Goal: Use online tool/utility: Use online tool/utility

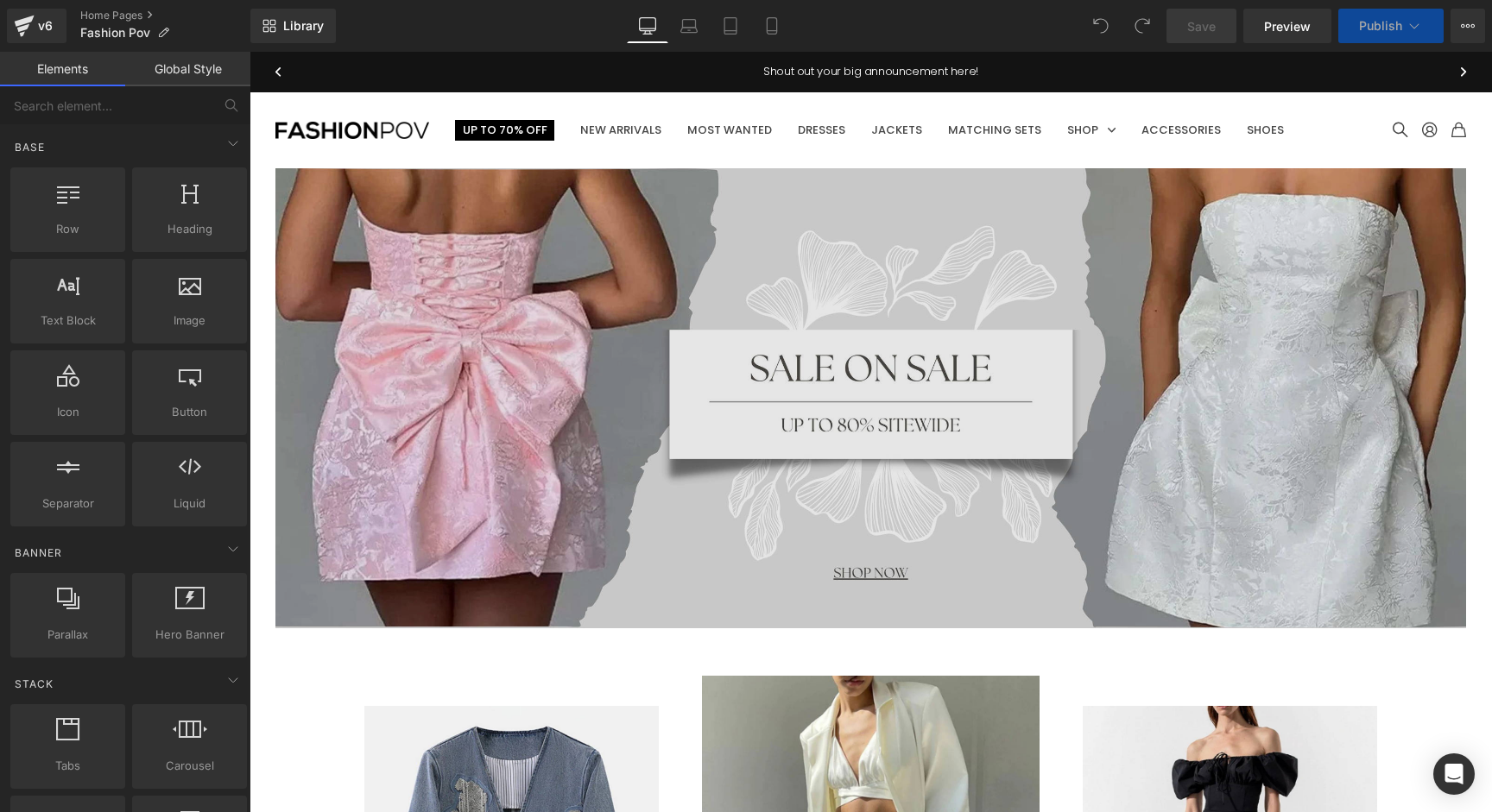
click at [767, 217] on img at bounding box center [871, 398] width 1191 height 460
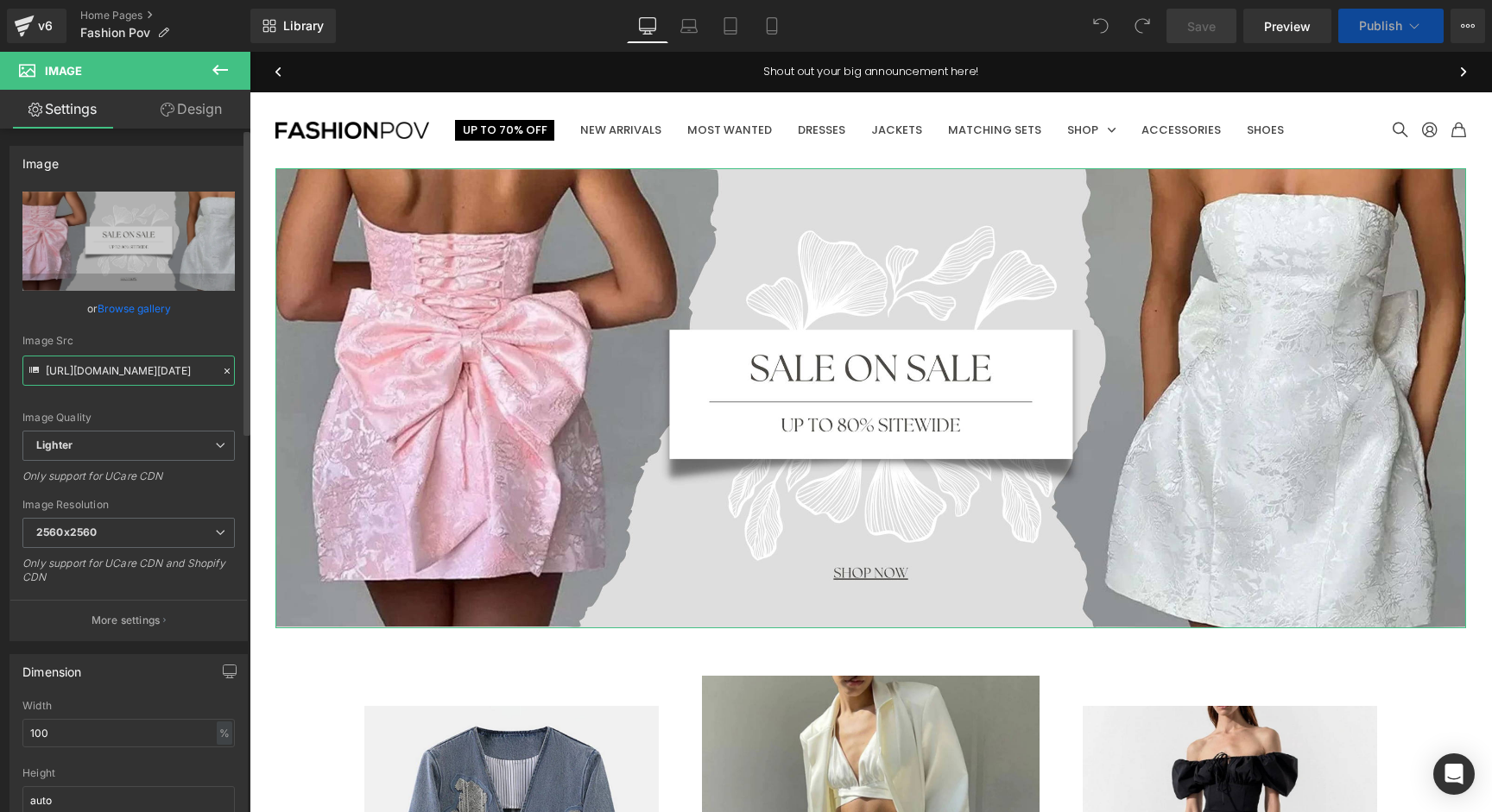
click at [148, 369] on input "[URL][DOMAIN_NAME][DATE]" at bounding box center [129, 370] width 212 height 30
click at [708, 28] on link "Laptop" at bounding box center [688, 26] width 41 height 34
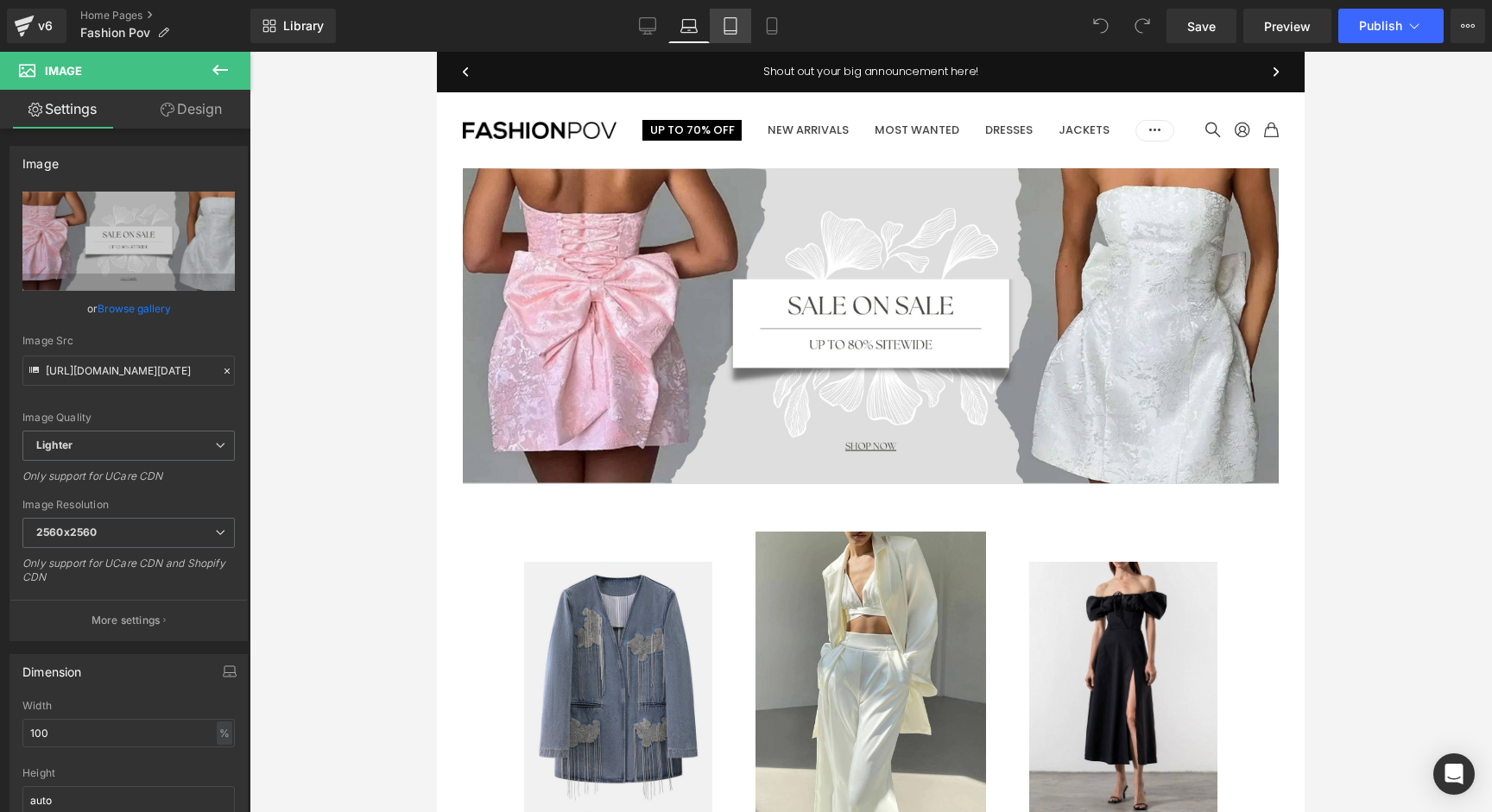
click at [741, 28] on link "Tablet" at bounding box center [730, 26] width 41 height 34
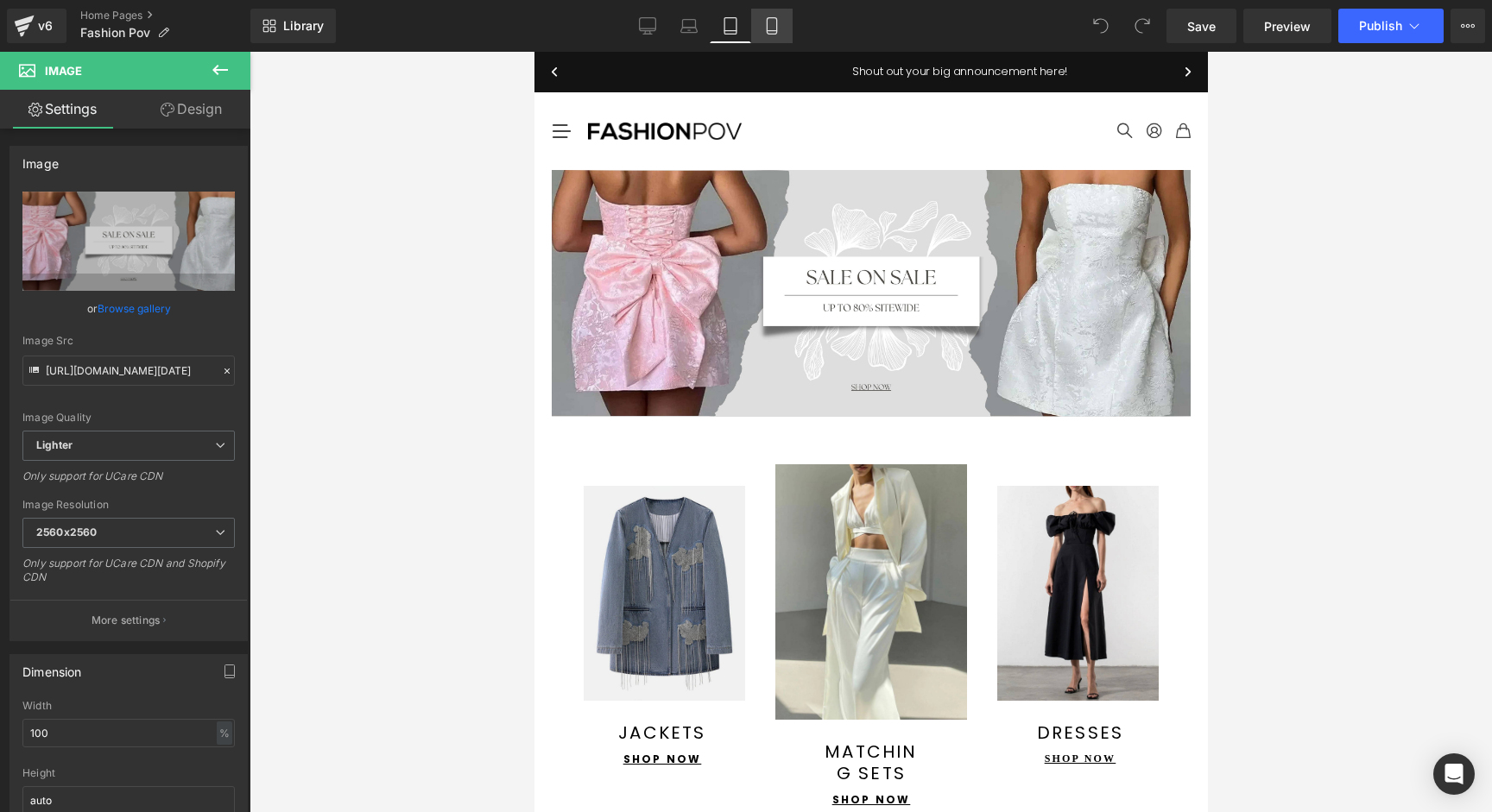
scroll to position [2, 0]
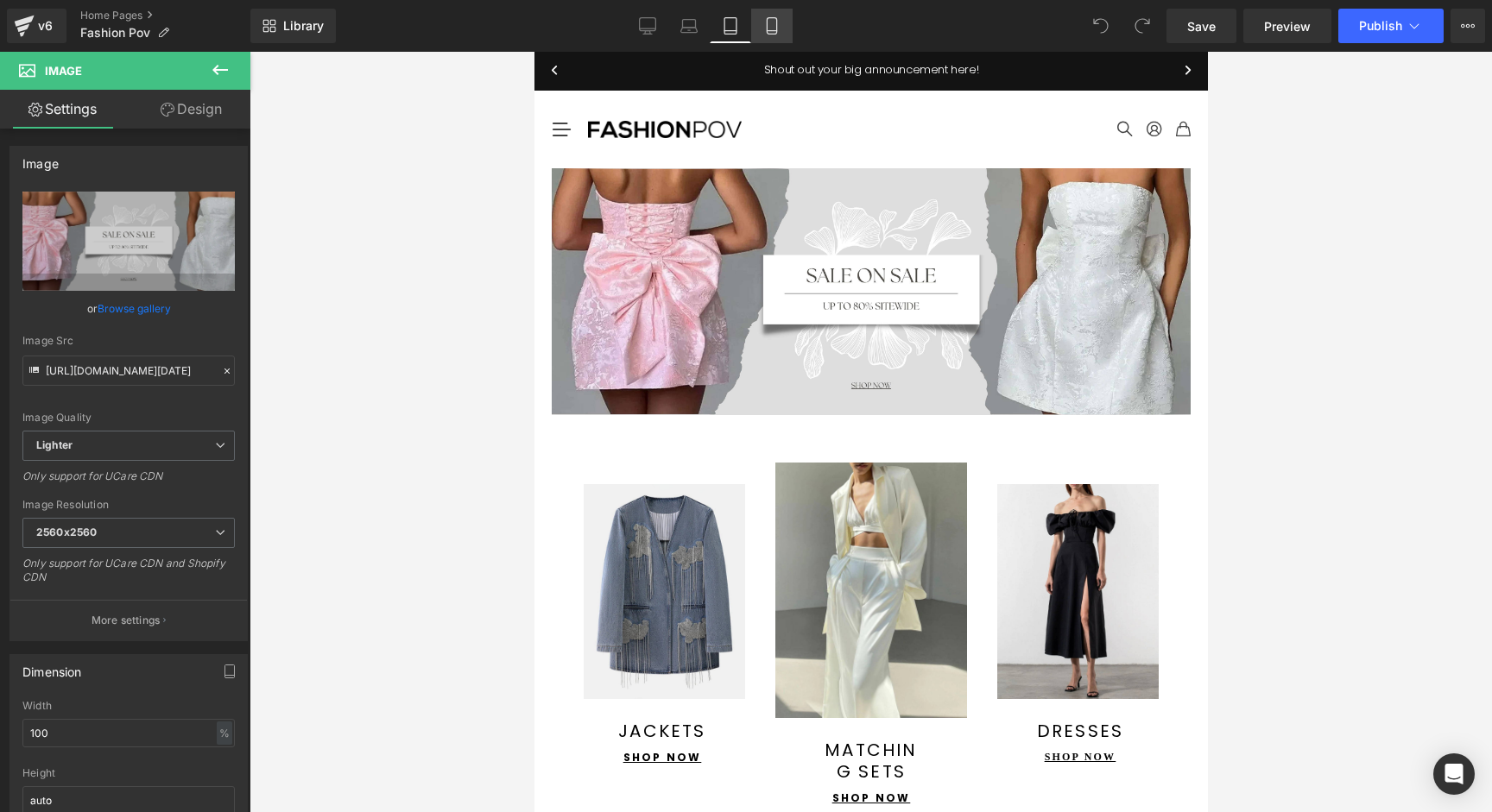
click at [770, 28] on icon at bounding box center [772, 26] width 18 height 18
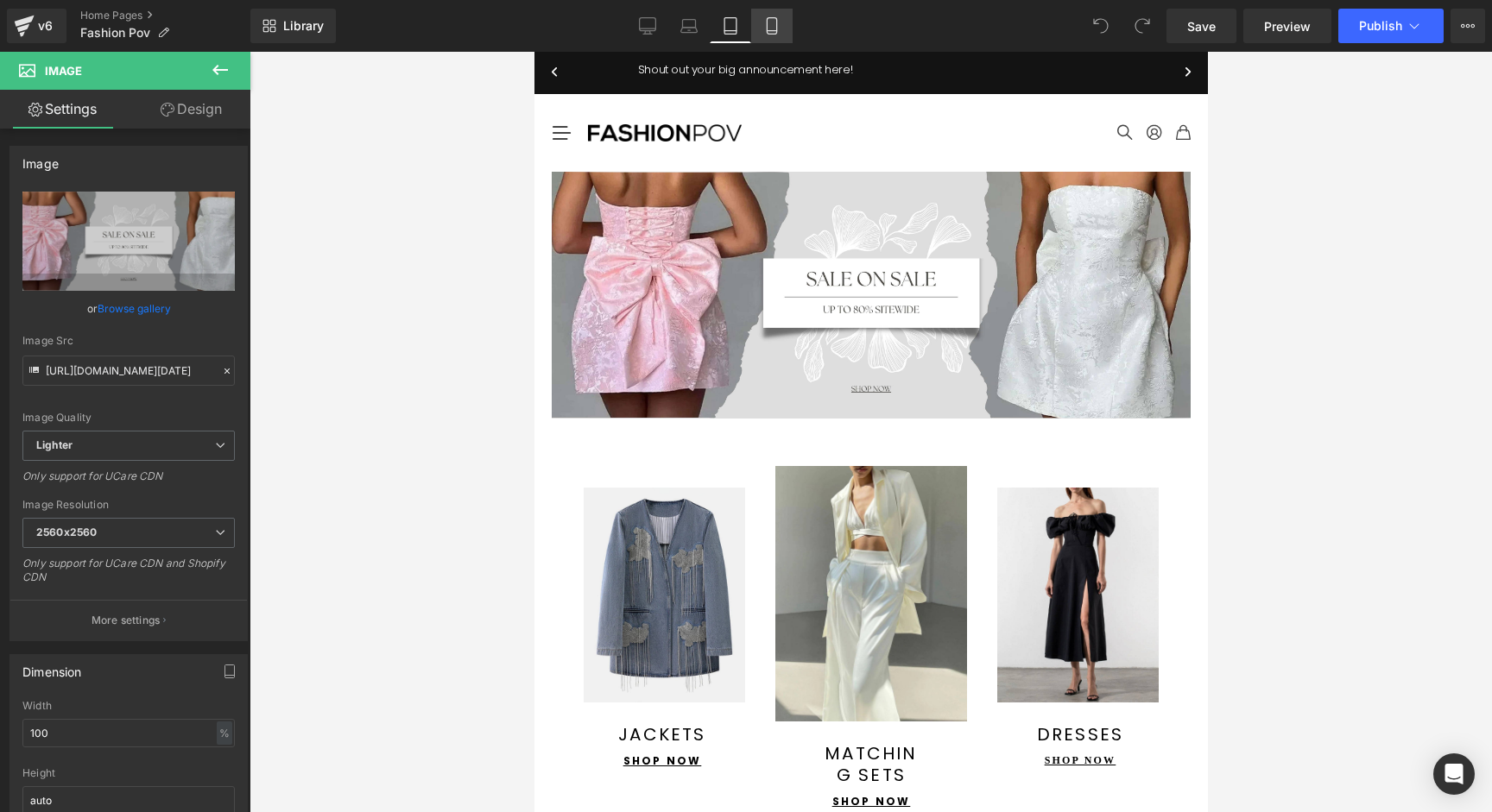
scroll to position [0, 0]
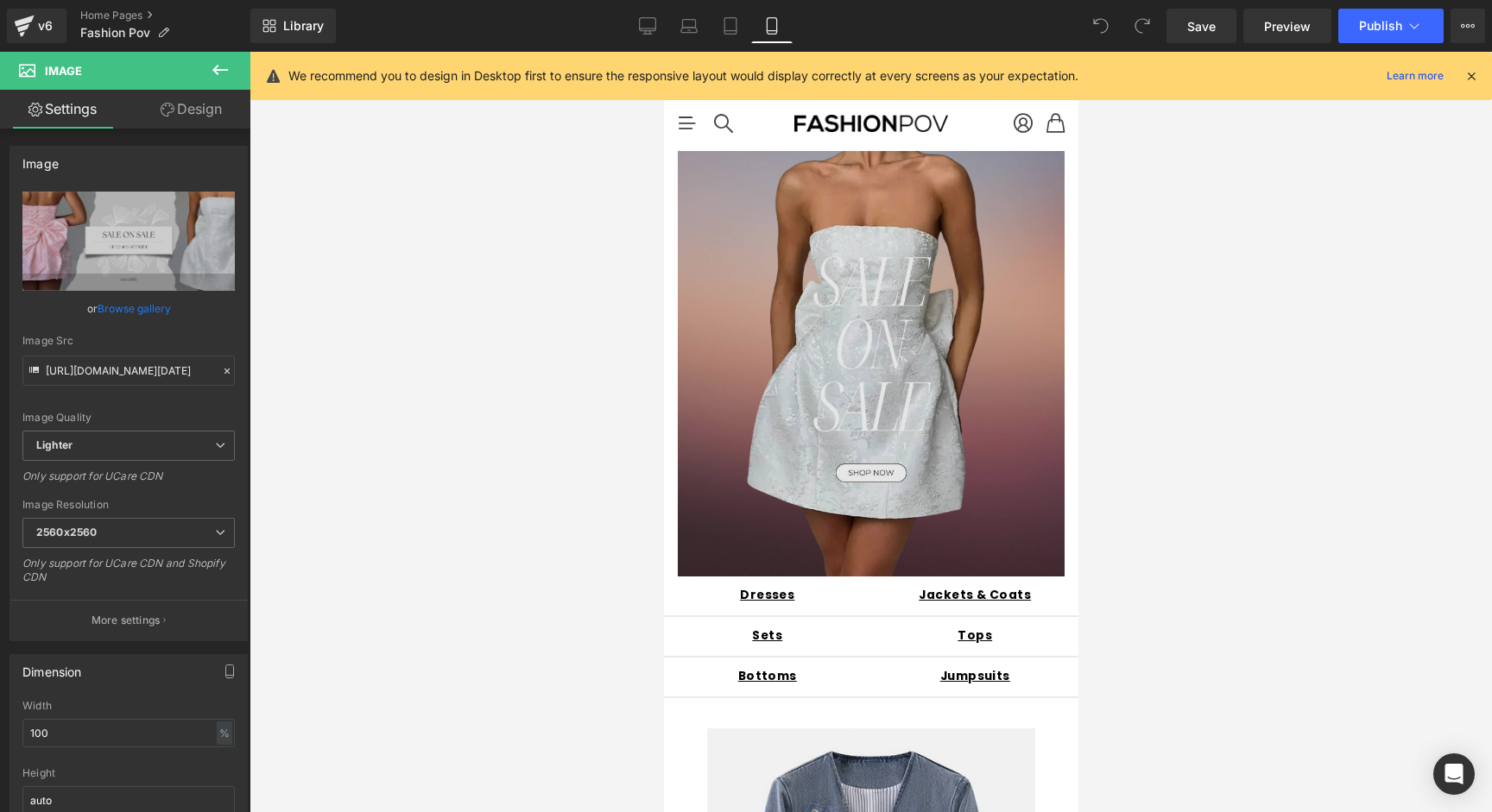
click at [803, 264] on img at bounding box center [871, 364] width 387 height 426
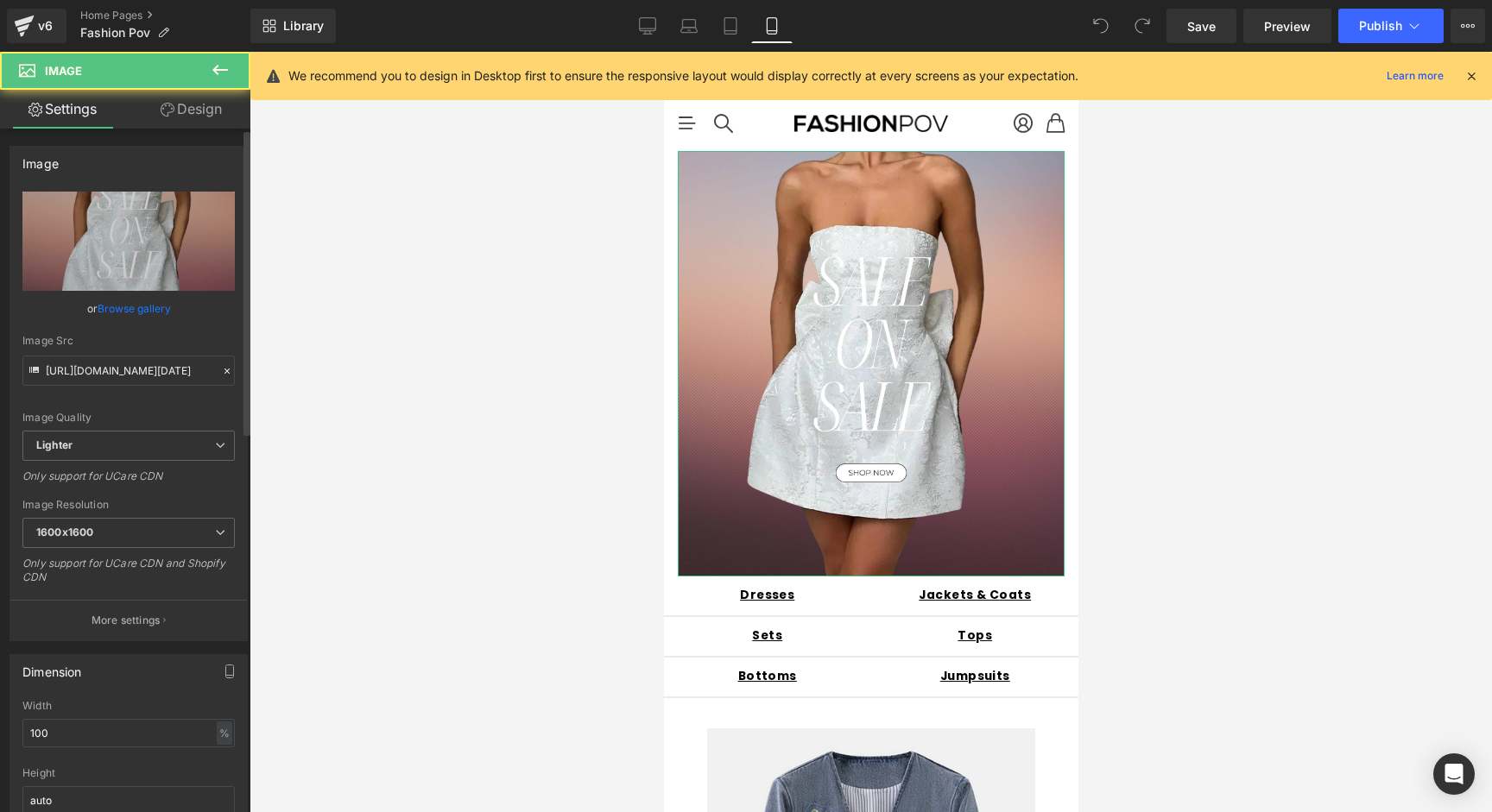
click at [122, 391] on div "Image Quality Lighter Lightest Lighter Lighter Lightest Only support for UCare …" at bounding box center [129, 311] width 212 height 239
click at [139, 350] on div "Image Src [URL][DOMAIN_NAME][DATE]" at bounding box center [129, 361] width 212 height 51
click at [139, 362] on input "[URL][DOMAIN_NAME][DATE]" at bounding box center [129, 370] width 212 height 30
